Goal: Find specific page/section: Find specific page/section

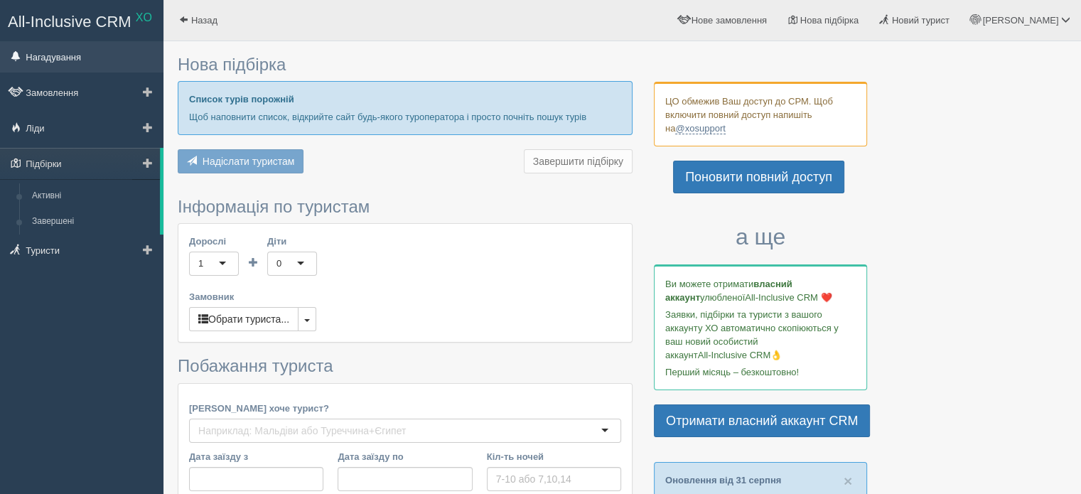
click at [49, 55] on link "Нагадування" at bounding box center [81, 56] width 163 height 31
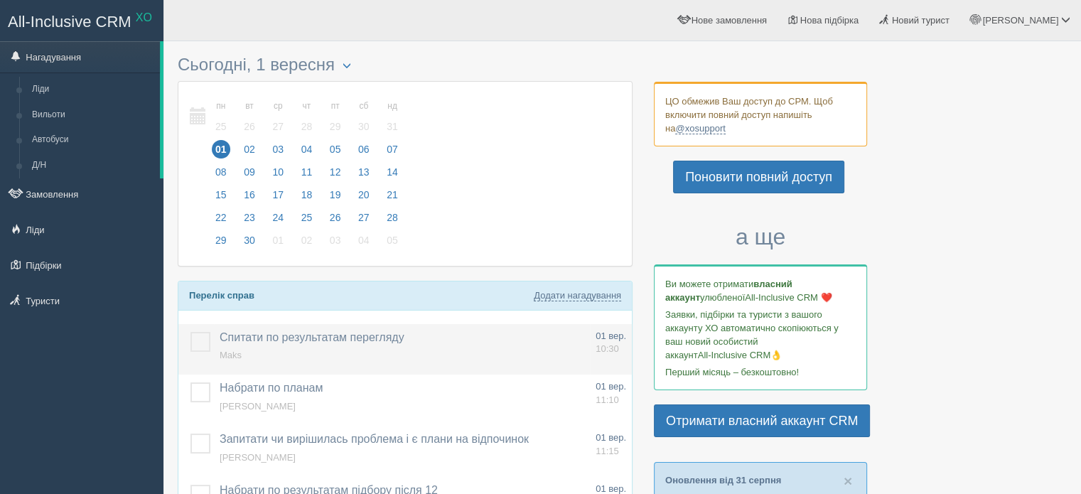
click at [242, 353] on td "Спитати по результатам перегляду Додати інше Нагадування додано Нагадування оно…" at bounding box center [402, 349] width 376 height 51
click at [235, 353] on span "Maks" at bounding box center [231, 355] width 22 height 11
